Goal: Task Accomplishment & Management: Manage account settings

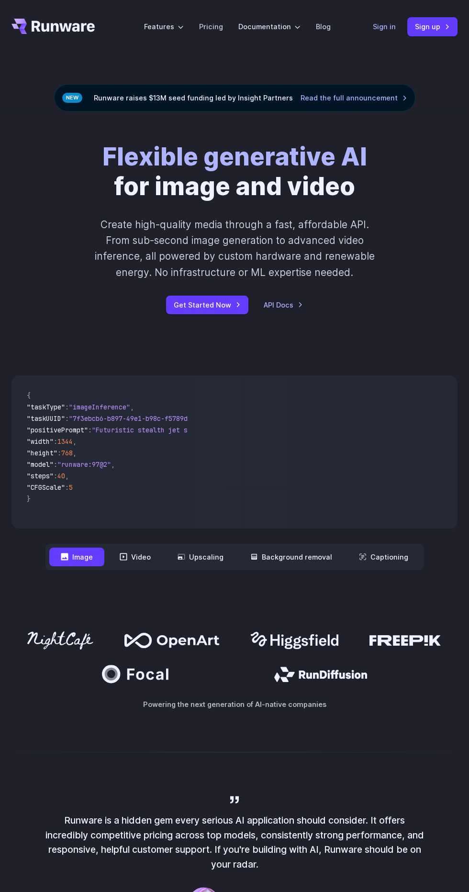
click at [380, 28] on link "Sign in" at bounding box center [384, 26] width 23 height 11
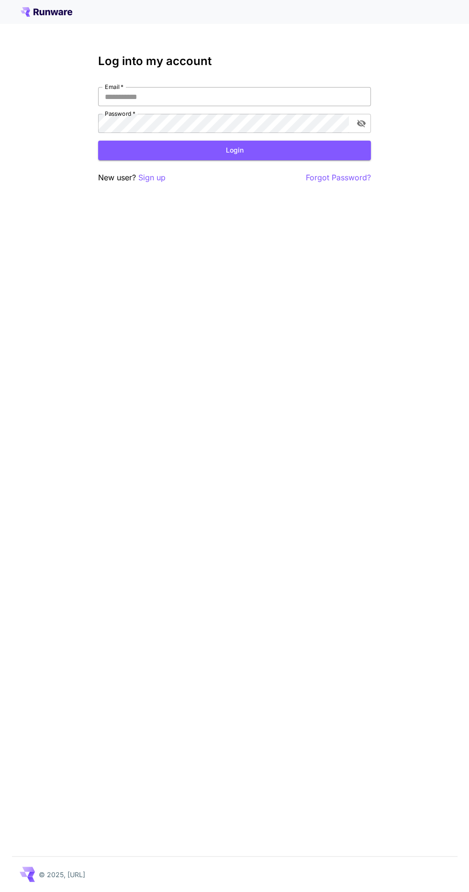
click at [300, 100] on input "Email   *" at bounding box center [234, 96] width 273 height 19
type input "**********"
click button "Login" at bounding box center [234, 151] width 273 height 20
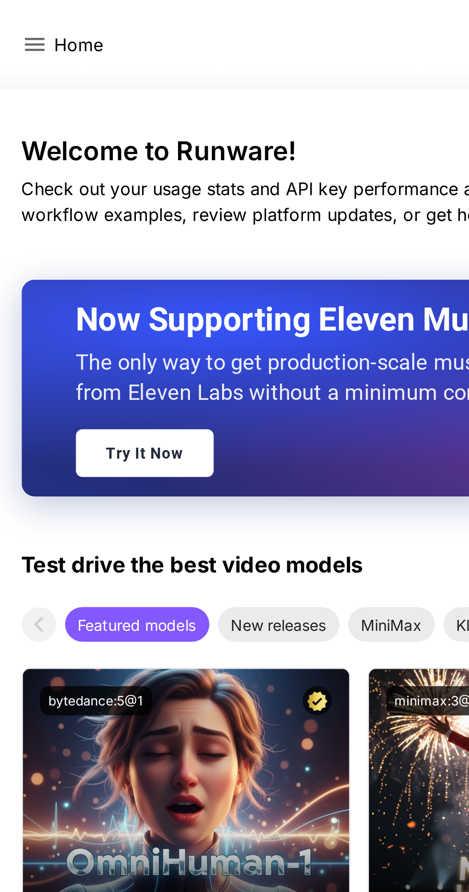
click at [10, 19] on icon at bounding box center [15, 19] width 11 height 11
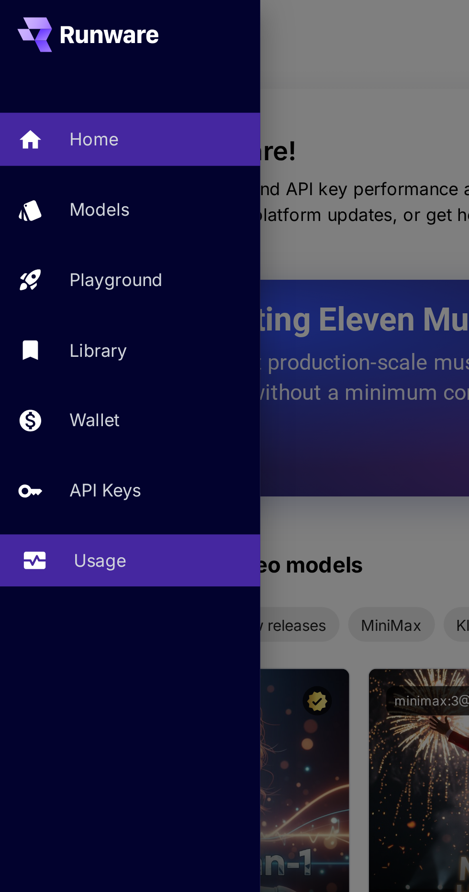
click at [68, 250] on div "Usage" at bounding box center [70, 247] width 75 height 11
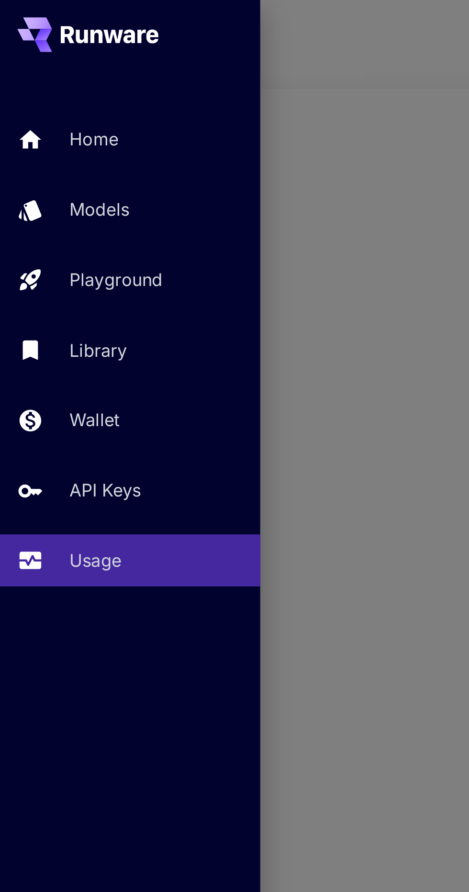
click at [185, 184] on div at bounding box center [234, 446] width 469 height 892
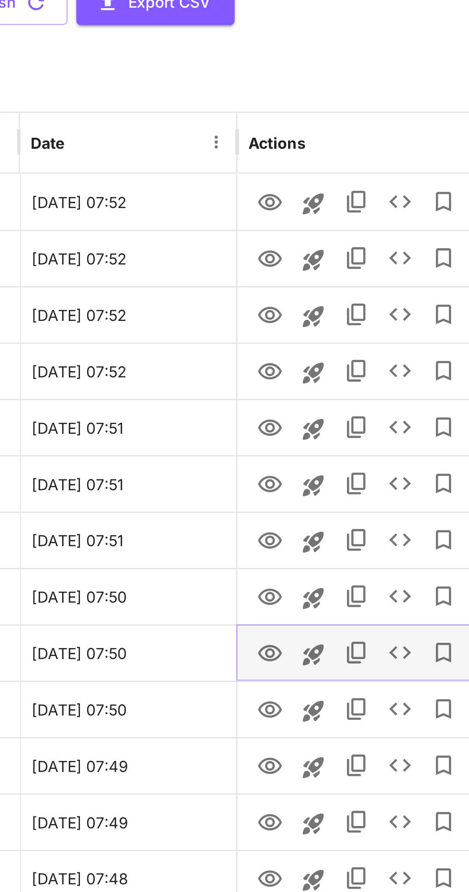
click at [354, 434] on icon "View" at bounding box center [353, 430] width 11 height 11
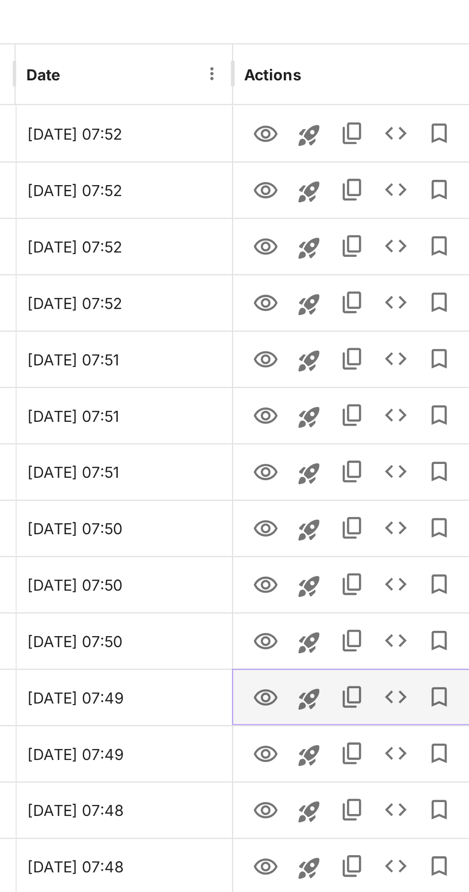
click at [353, 479] on icon "View" at bounding box center [353, 479] width 11 height 11
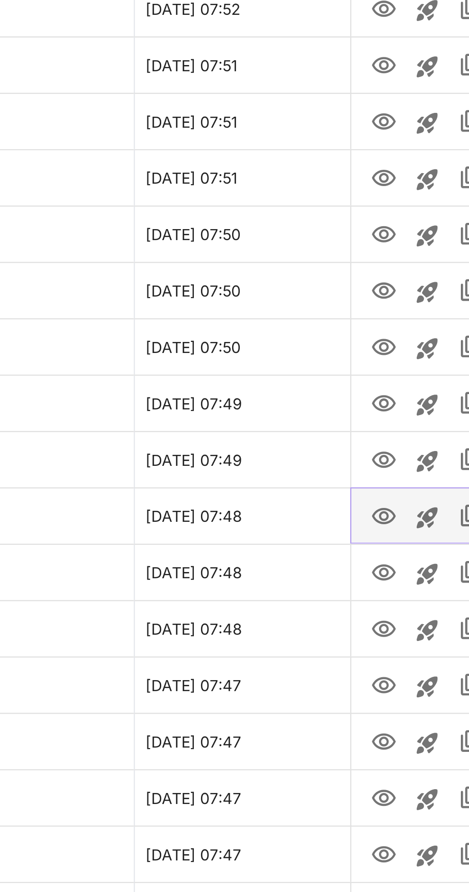
click at [353, 531] on icon "View" at bounding box center [353, 529] width 11 height 11
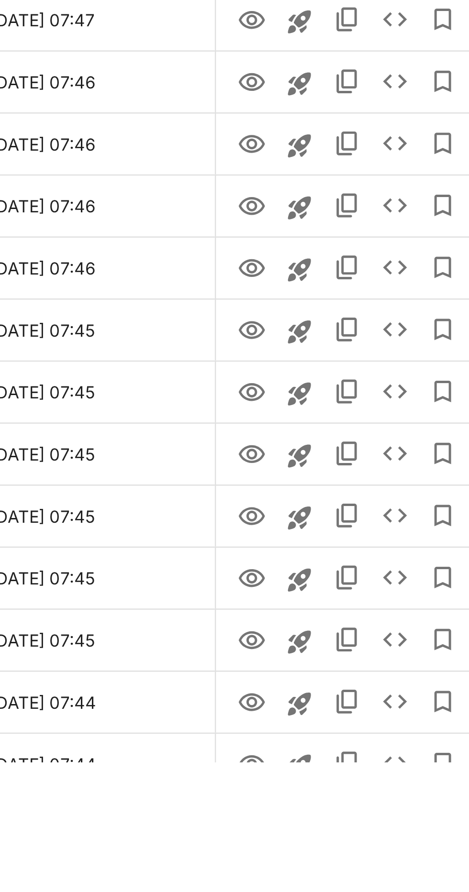
scroll to position [85, 0]
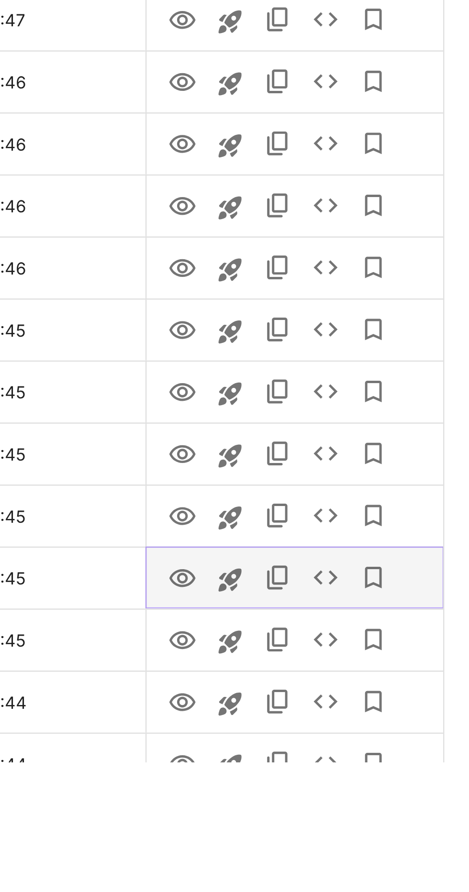
click at [353, 820] on icon "View" at bounding box center [353, 818] width 11 height 7
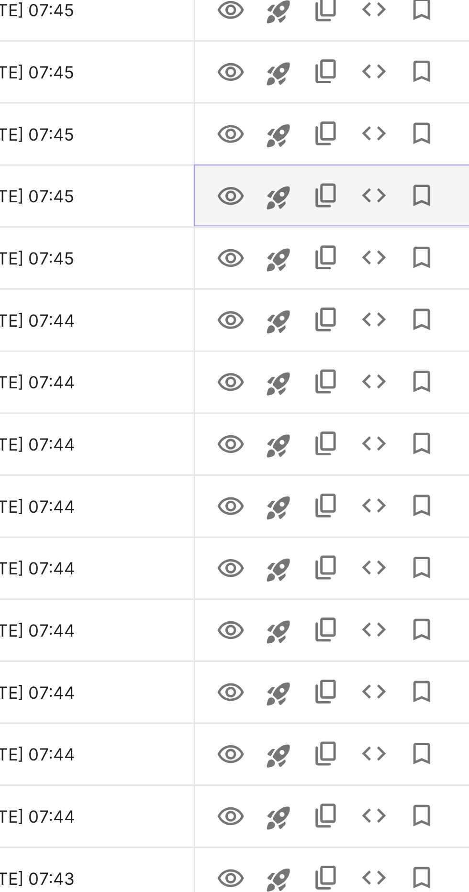
scroll to position [290, 0]
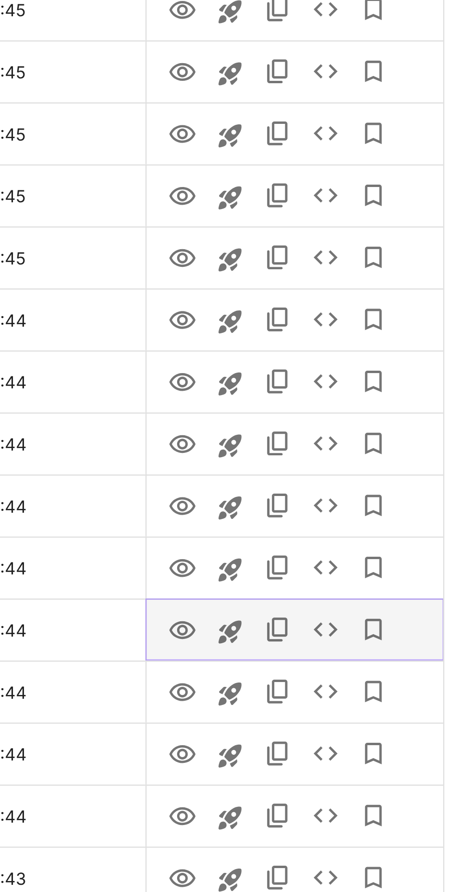
click at [353, 790] on icon "View" at bounding box center [353, 787] width 11 height 11
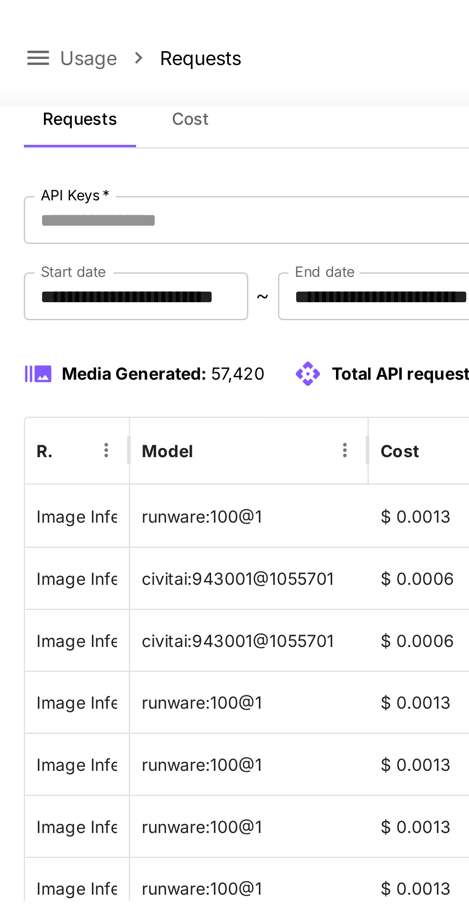
scroll to position [0, 0]
